Goal: Check status: Check status

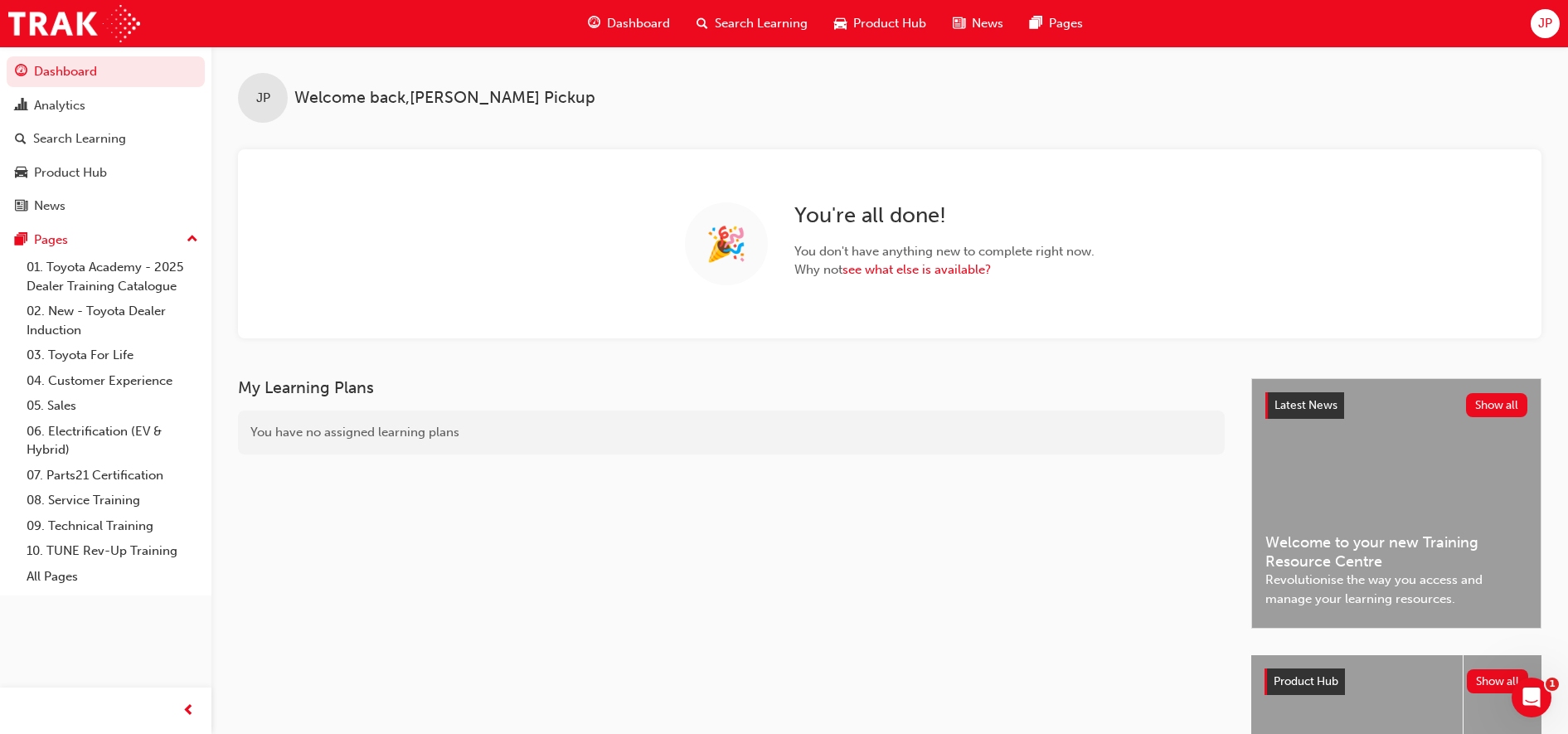
click at [738, 30] on span "Search Learning" at bounding box center [761, 24] width 93 height 19
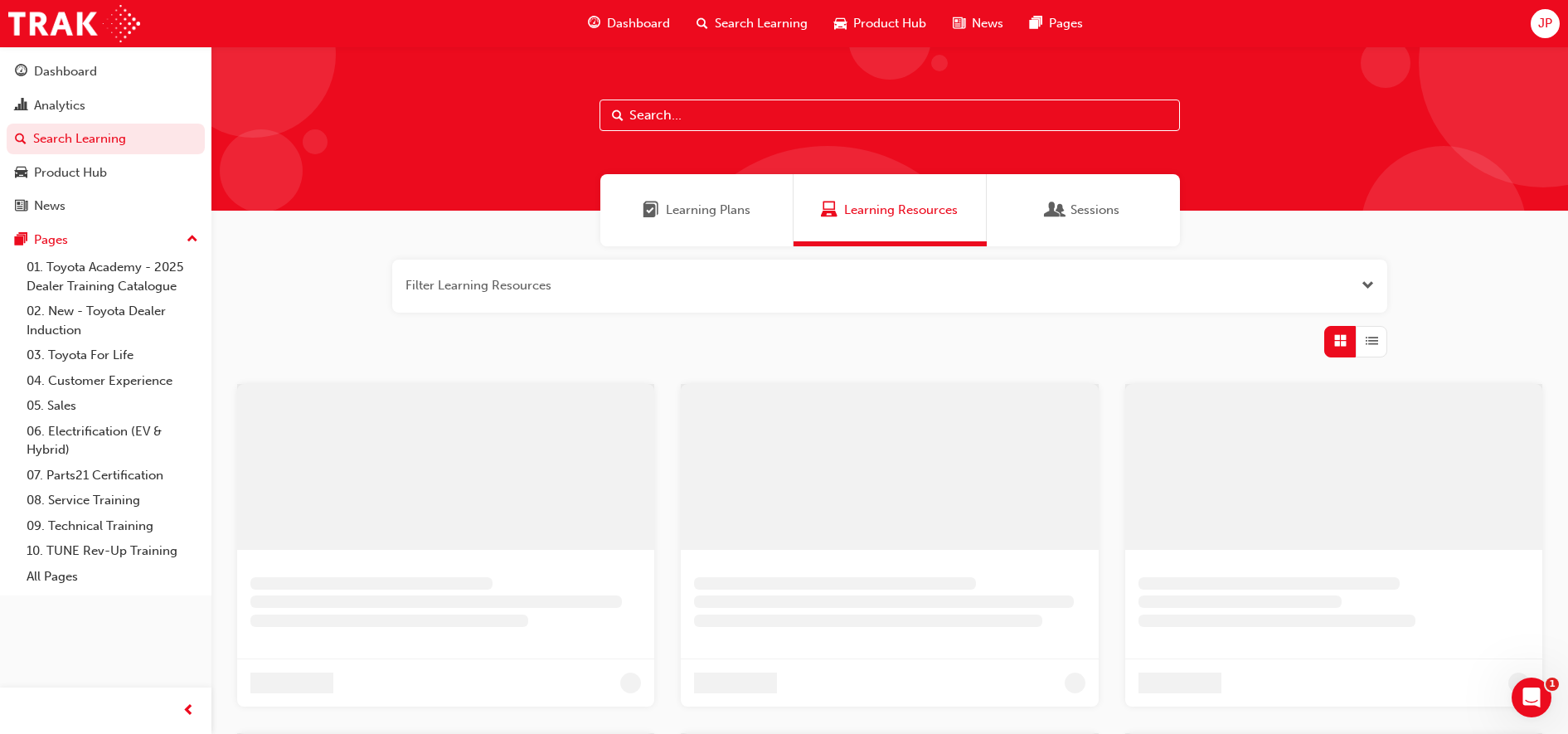
click at [662, 125] on input "text" at bounding box center [889, 115] width 580 height 31
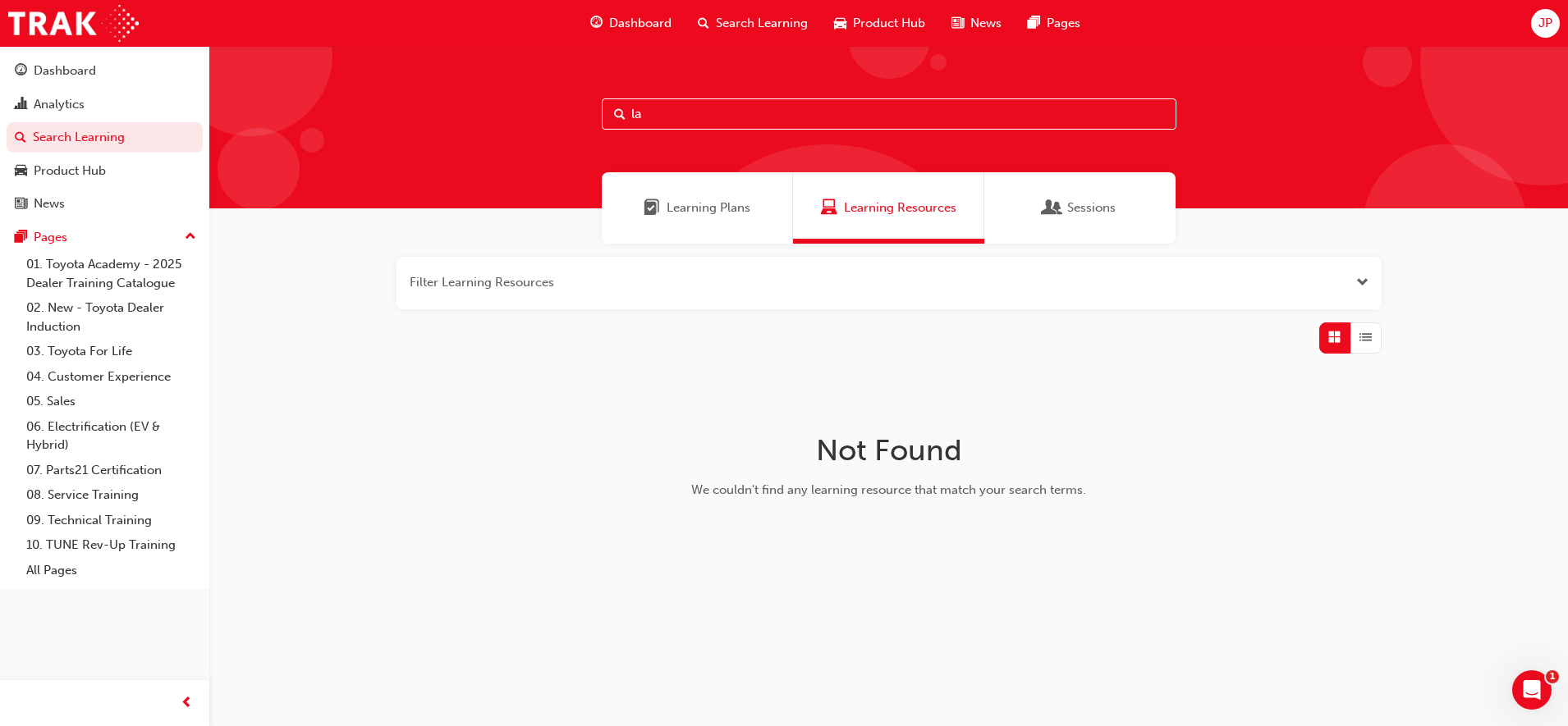
type input "l"
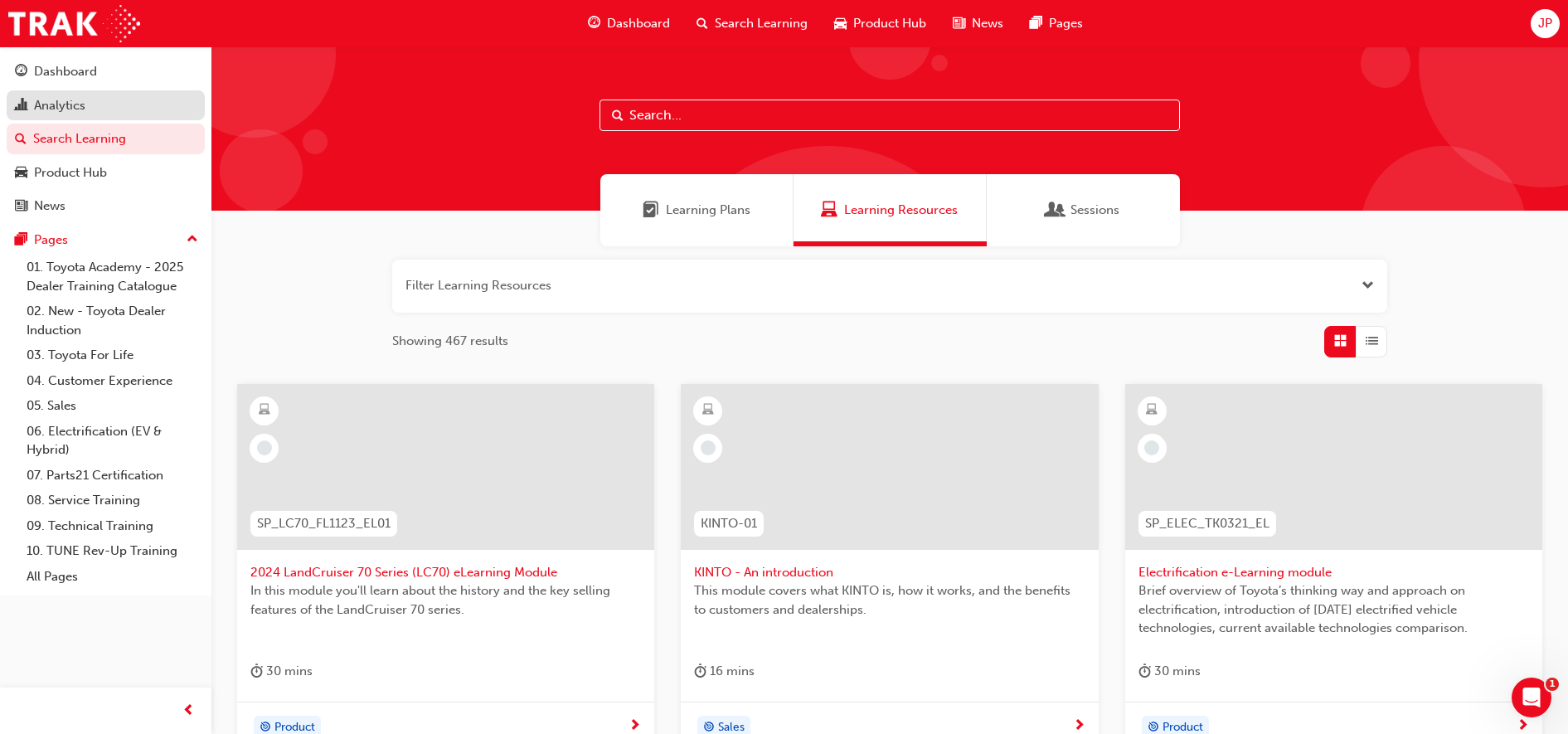
click at [68, 105] on div "Analytics" at bounding box center [59, 106] width 51 height 19
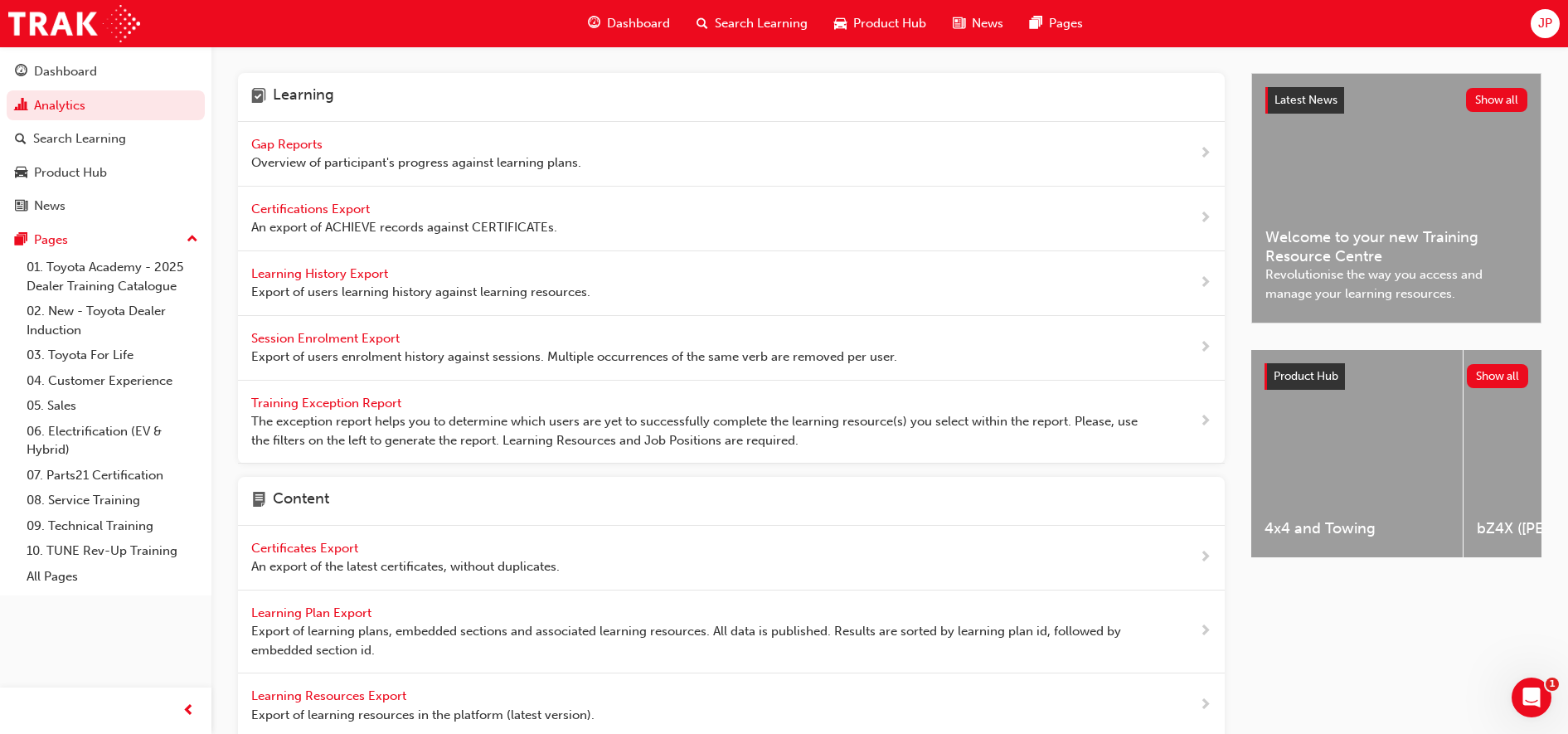
click at [314, 143] on span "Gap Reports" at bounding box center [289, 144] width 75 height 15
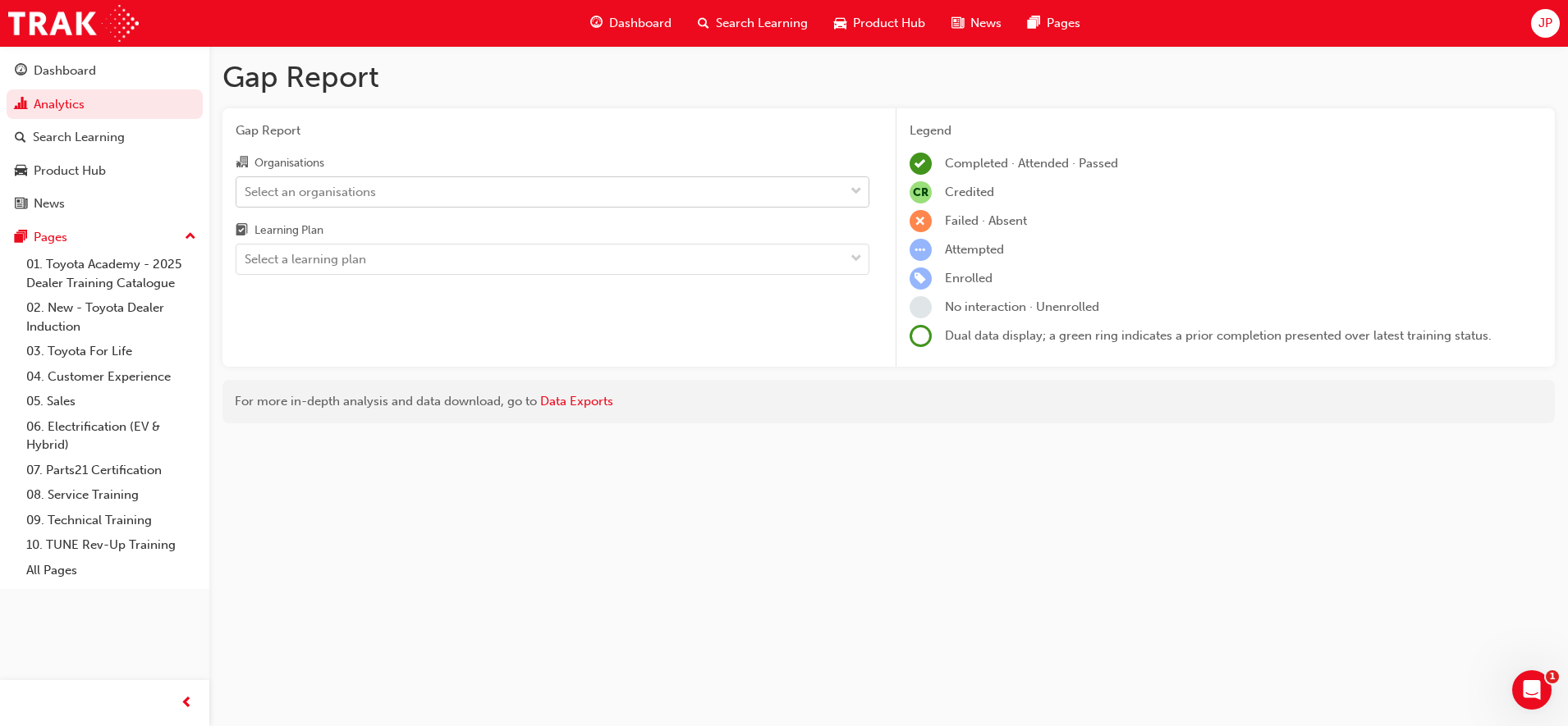
click at [352, 192] on div "Select an organisations" at bounding box center [310, 192] width 131 height 19
click at [246, 192] on input "Organisations Select an organisations" at bounding box center [246, 190] width 2 height 14
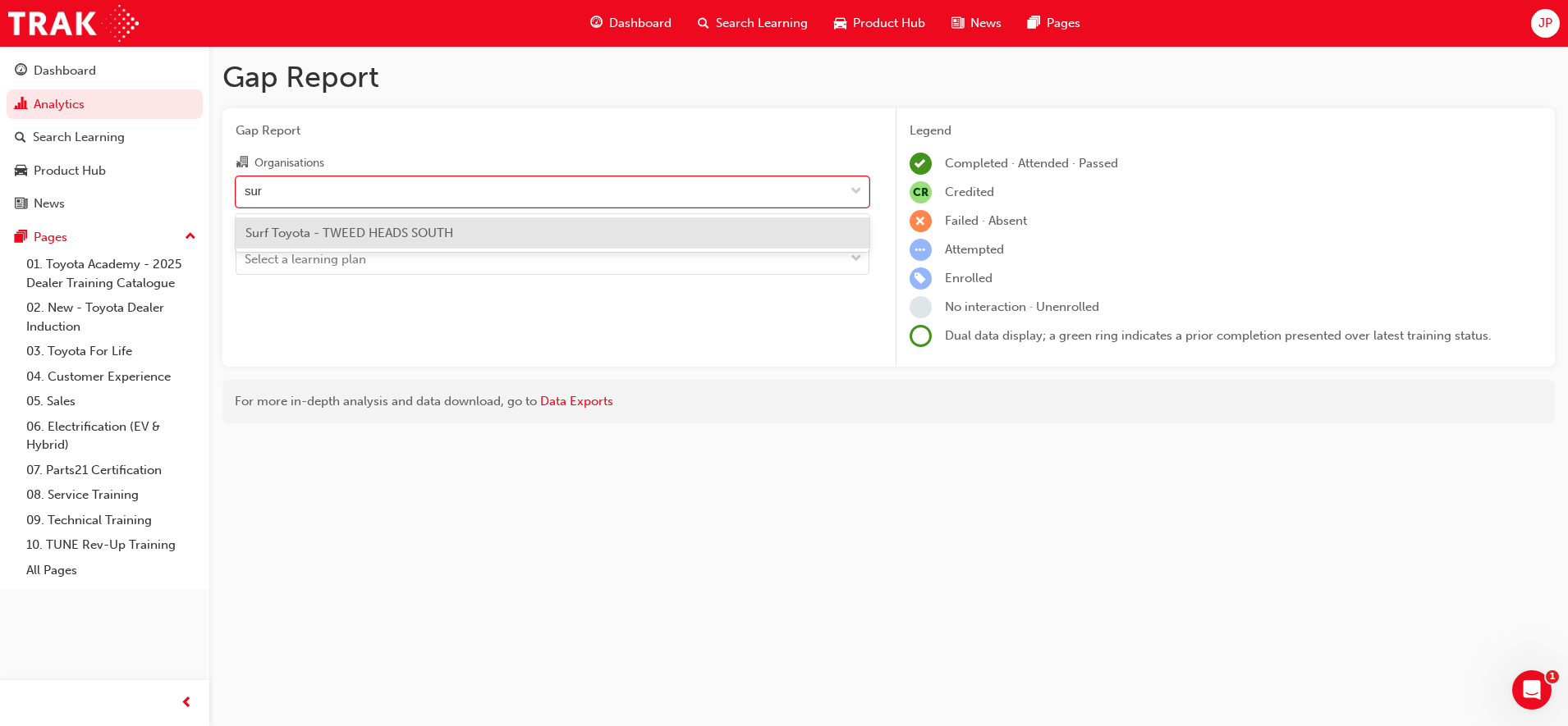
type input "surf"
click at [344, 226] on span "Surf Toyota - TWEED HEADS SOUTH" at bounding box center [349, 233] width 208 height 15
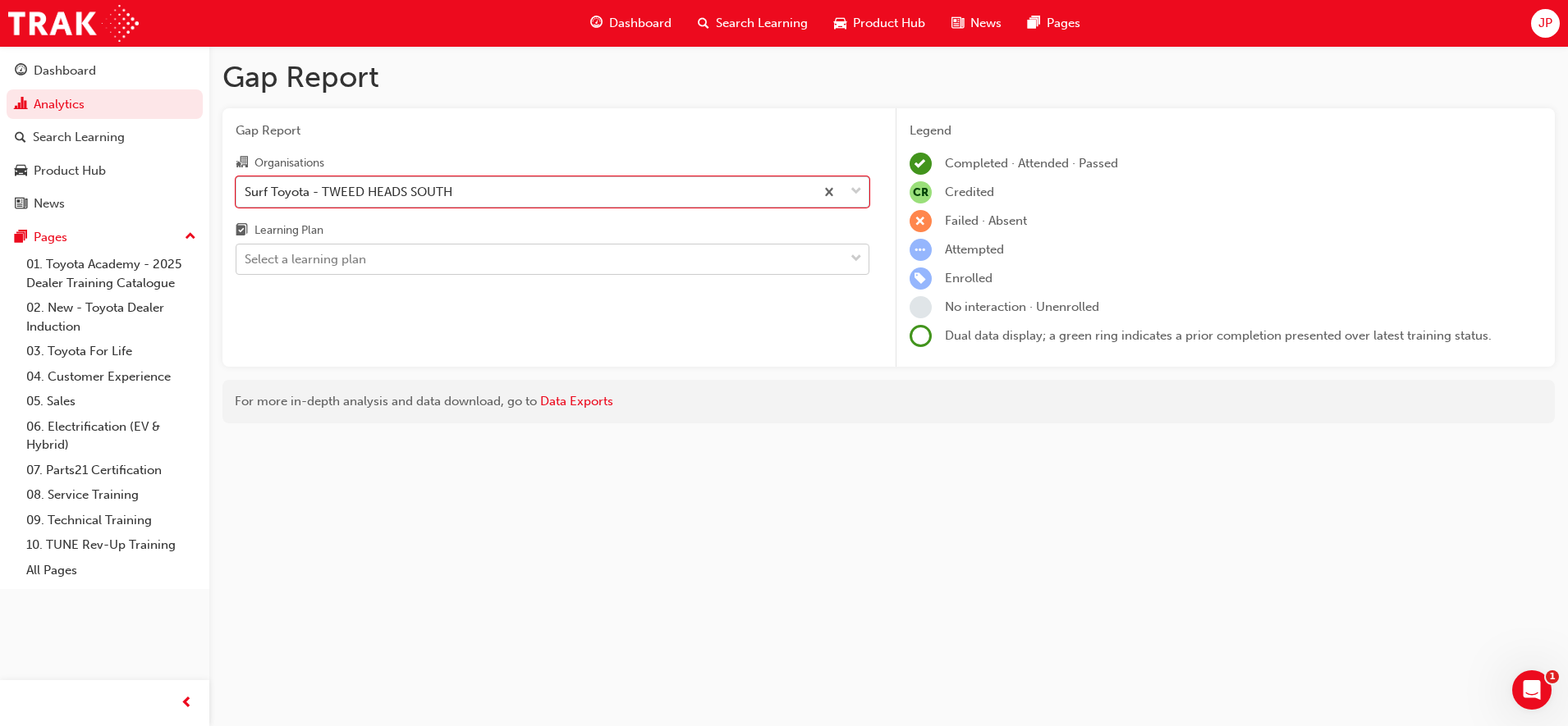
click at [508, 256] on div "Select a learning plan" at bounding box center [539, 259] width 607 height 28
click at [246, 256] on input "Learning Plan Select a learning plan" at bounding box center [246, 258] width 2 height 14
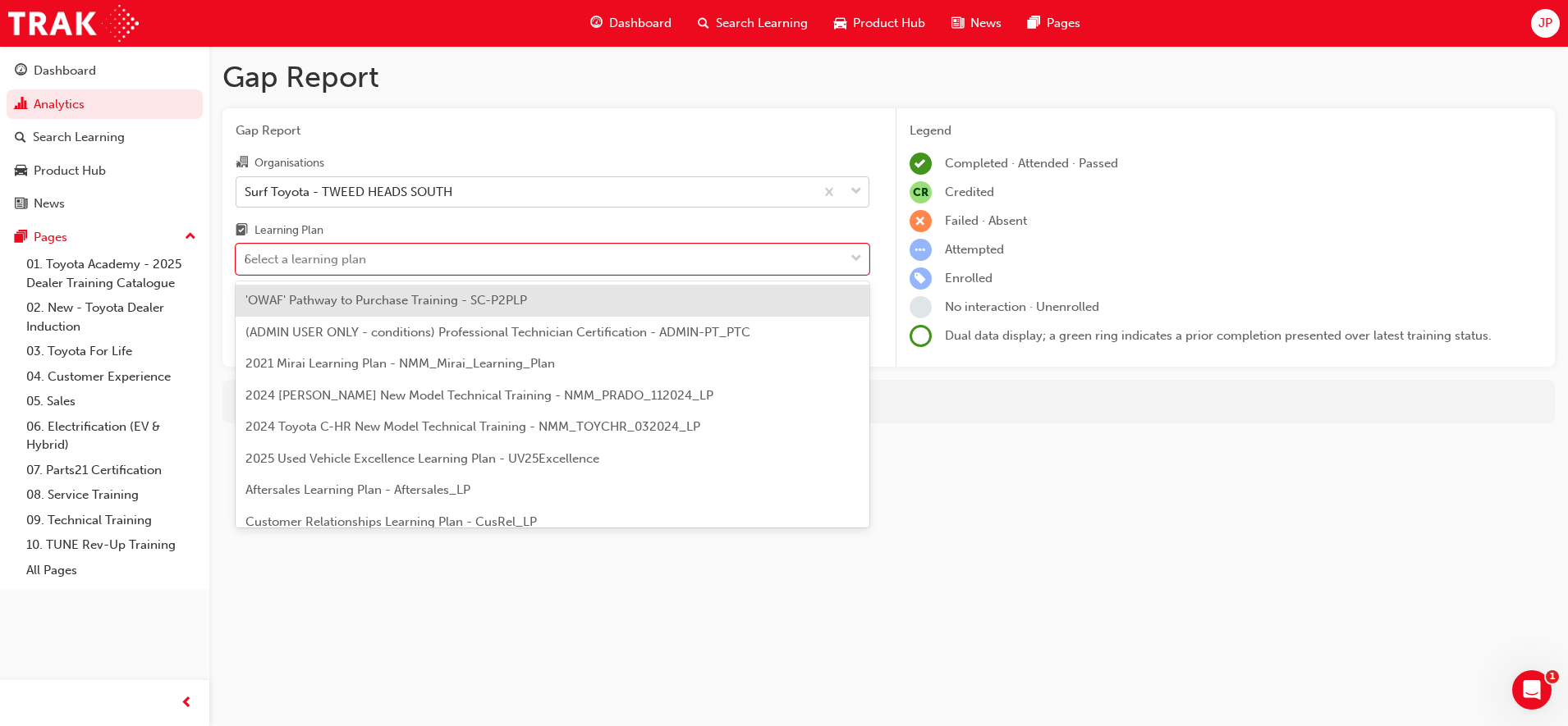
type input "dt"
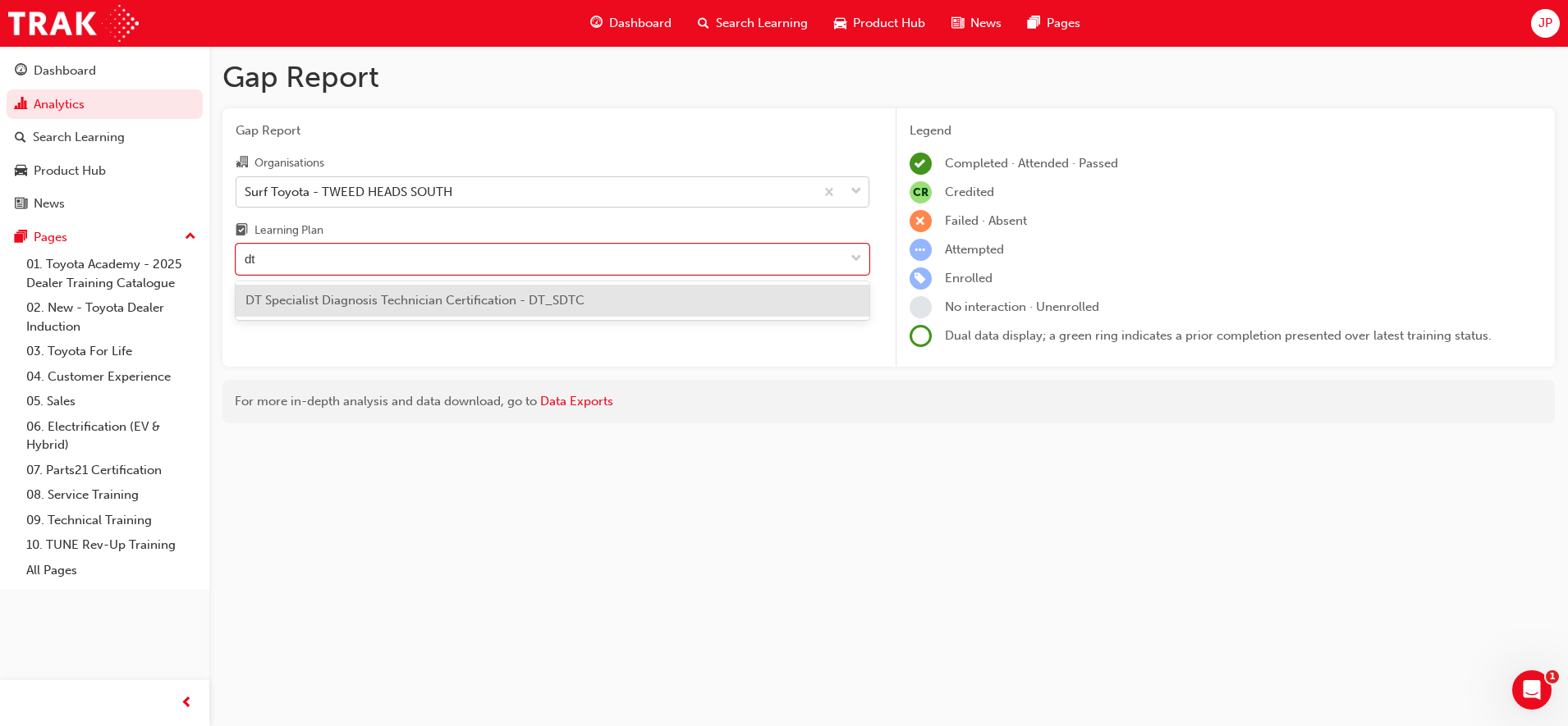
click at [505, 298] on span "DT Specialist Diagnosis Technician Certification - DT_SDTC" at bounding box center [414, 300] width 339 height 15
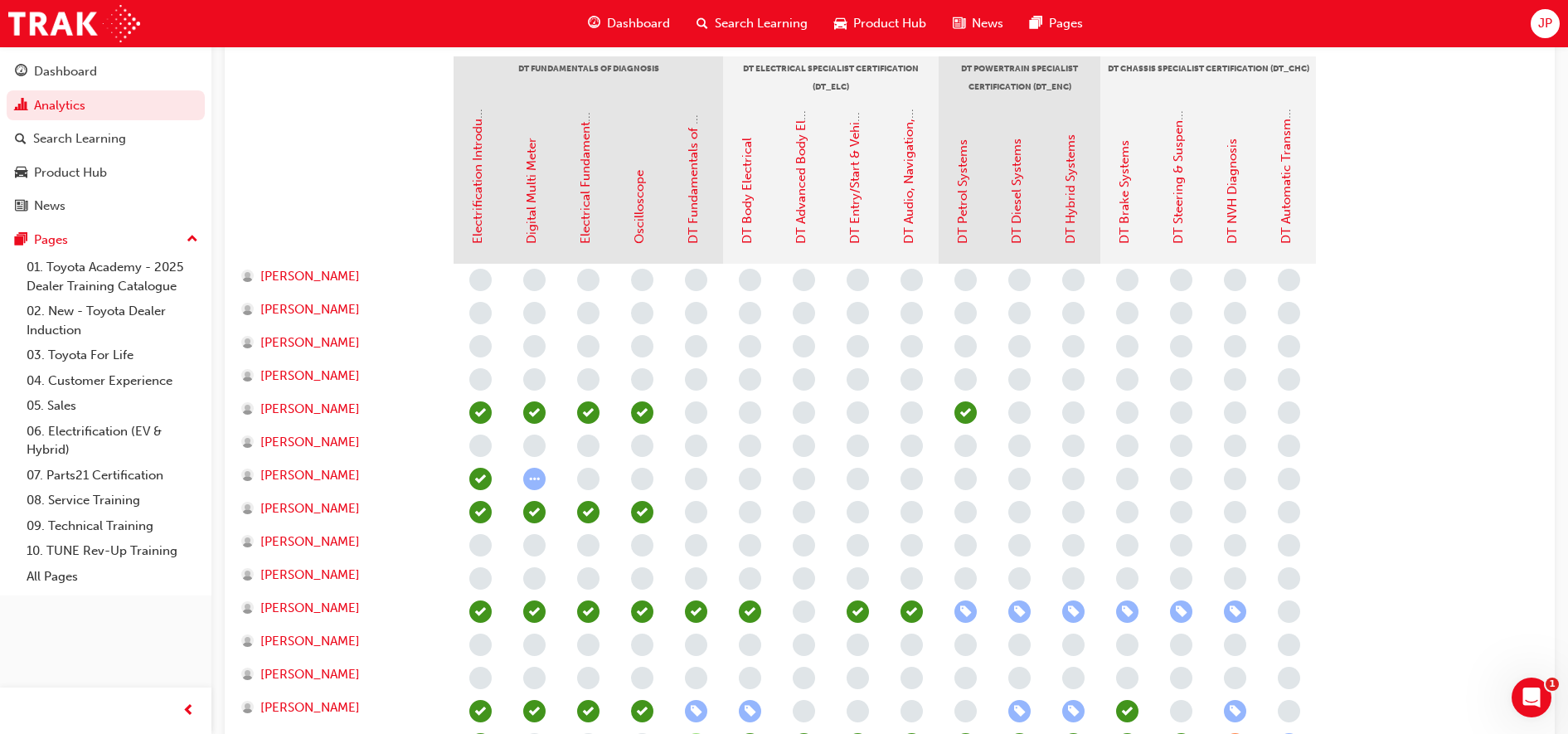
scroll to position [381, 0]
click at [350, 608] on span "[PERSON_NAME]" at bounding box center [310, 607] width 99 height 19
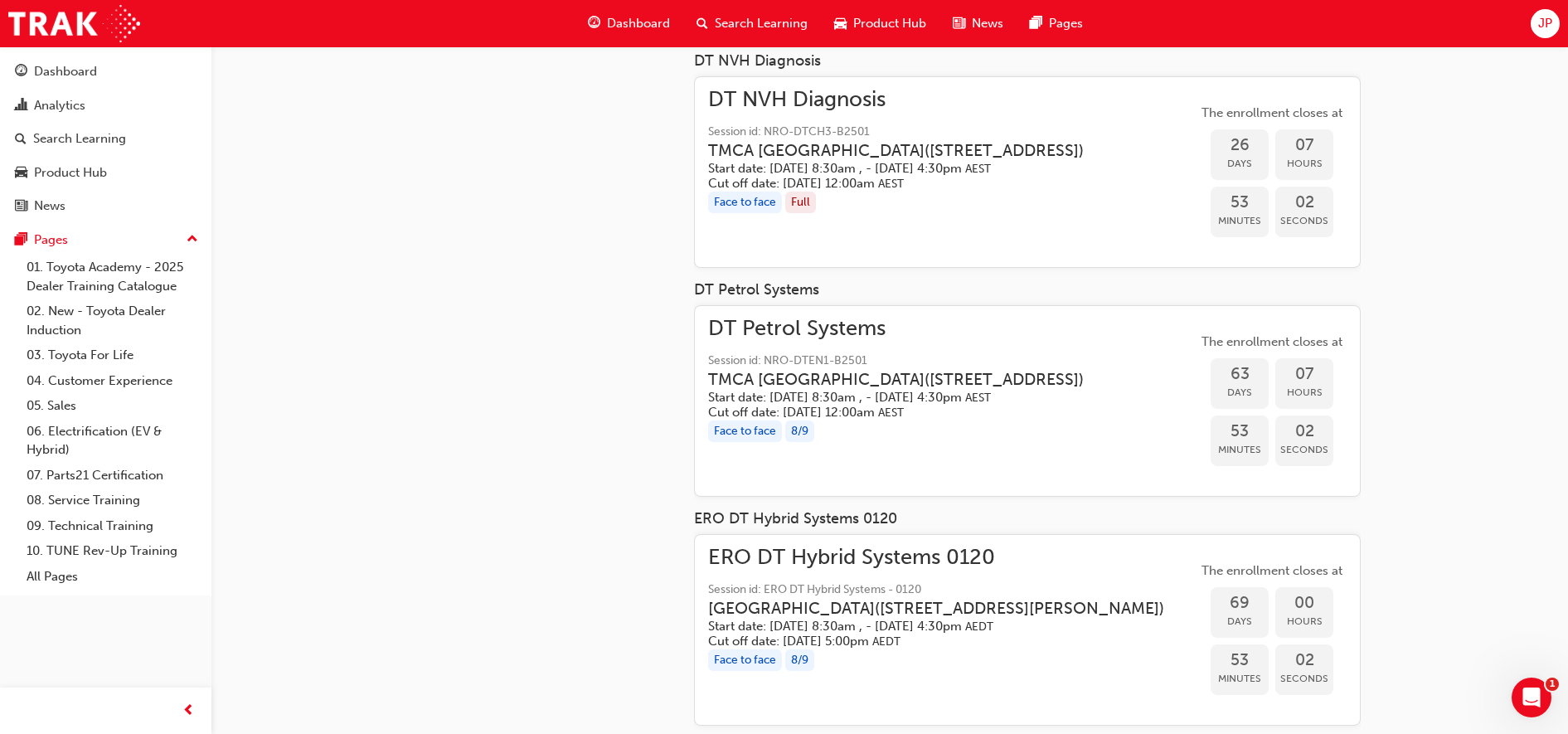
scroll to position [864, 0]
